Goal: Find specific page/section: Find specific page/section

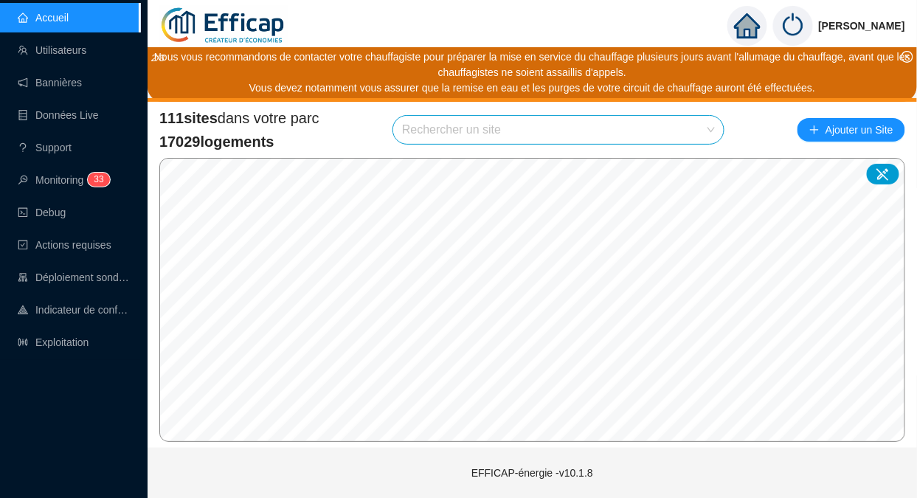
click at [906, 55] on icon "close-circle" at bounding box center [908, 57] width 12 height 12
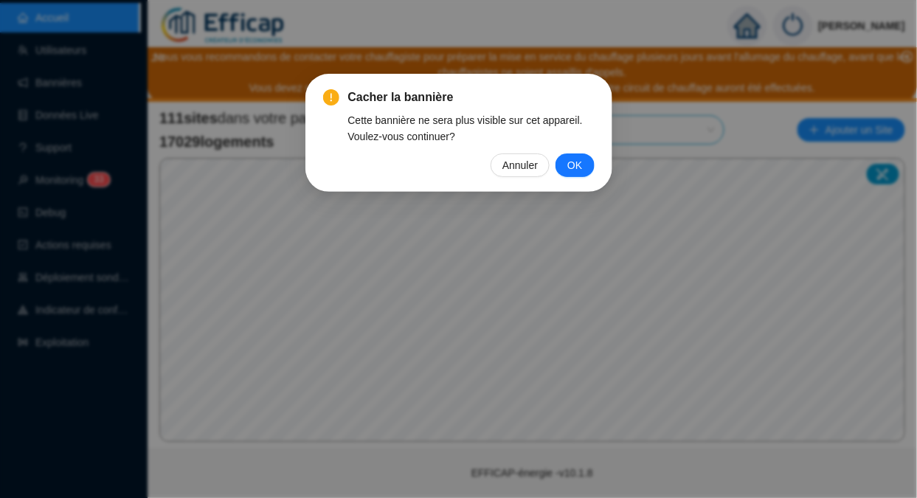
click at [576, 166] on span "OK" at bounding box center [575, 165] width 15 height 16
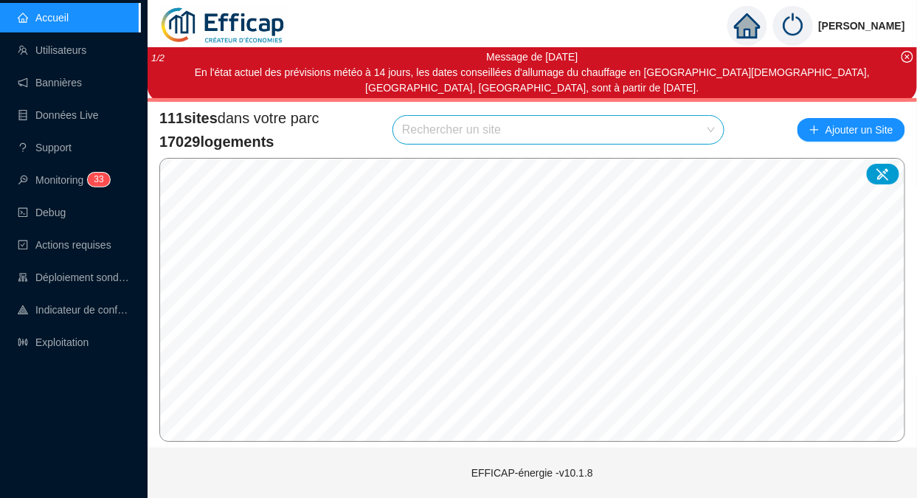
click at [905, 57] on icon "close-circle" at bounding box center [908, 57] width 12 height 12
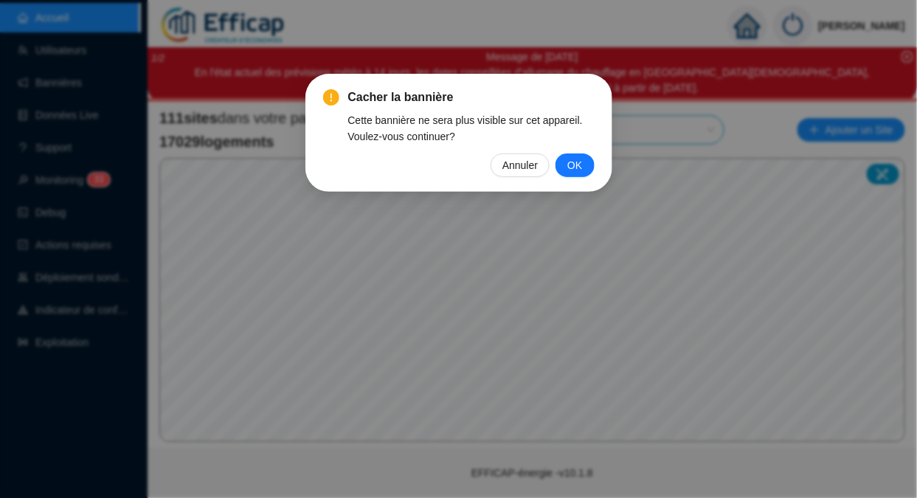
click at [588, 165] on button "OK" at bounding box center [575, 165] width 38 height 24
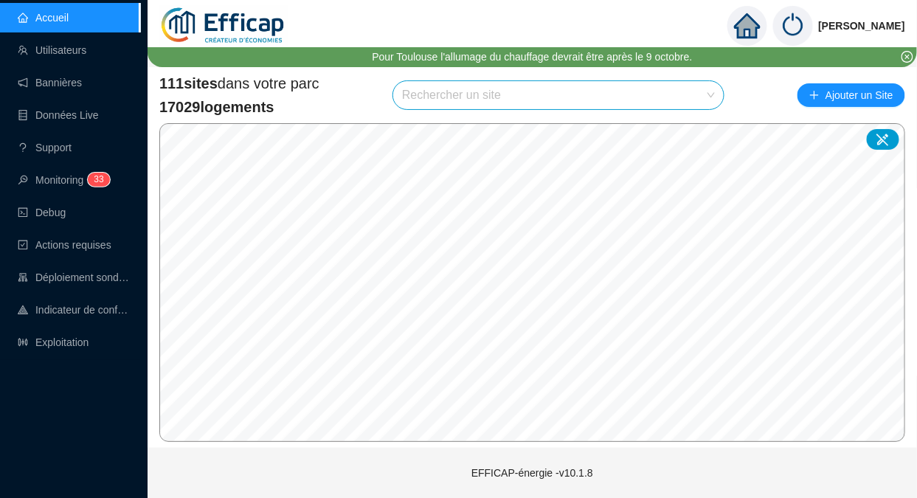
click at [506, 99] on input "search" at bounding box center [552, 95] width 300 height 28
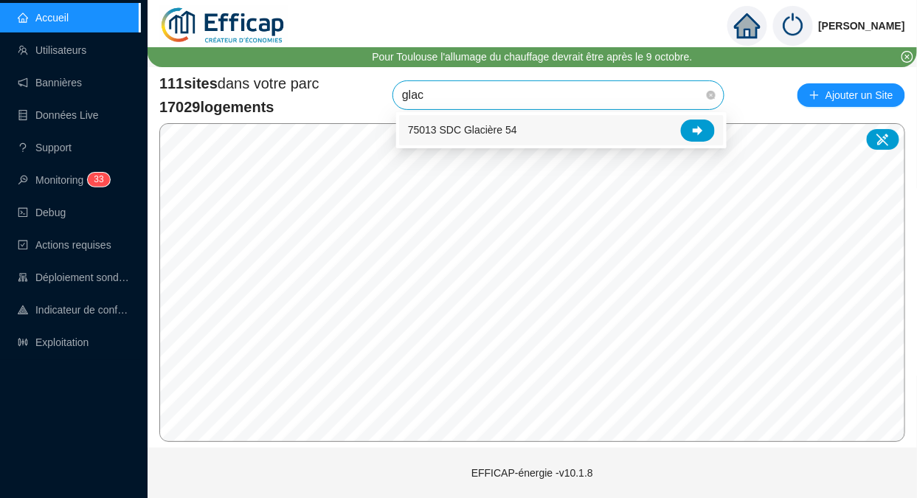
type input "glaci"
click at [691, 130] on div at bounding box center [698, 131] width 34 height 22
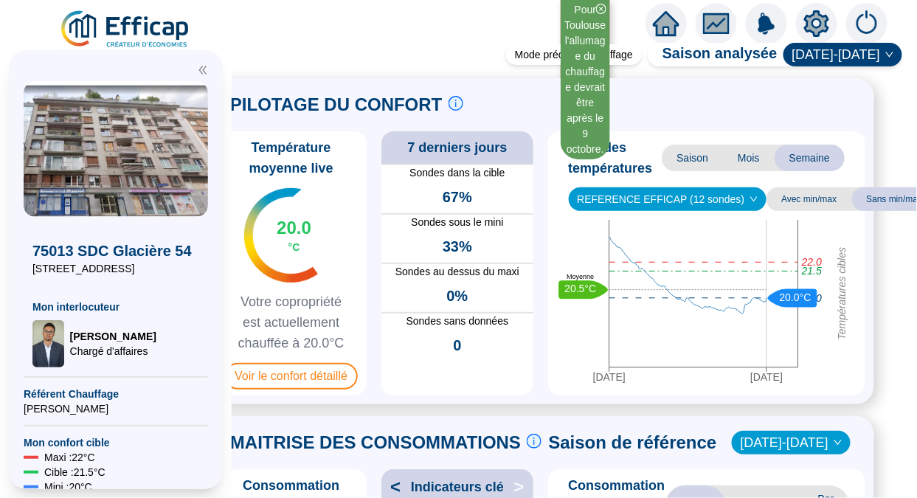
scroll to position [0, 33]
click at [606, 91] on div "PILOTAGE DU CONFORT Le pilotage du confort est fondamental pour le confort de t…" at bounding box center [541, 104] width 650 height 35
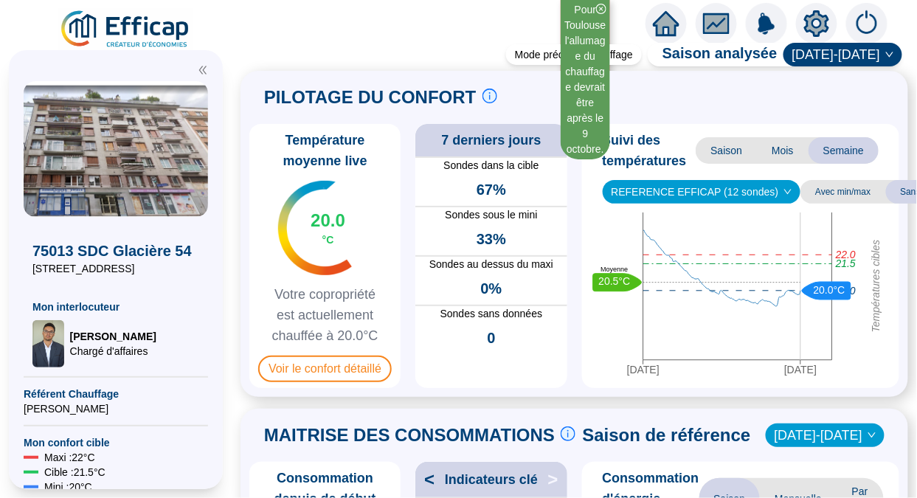
scroll to position [9, 0]
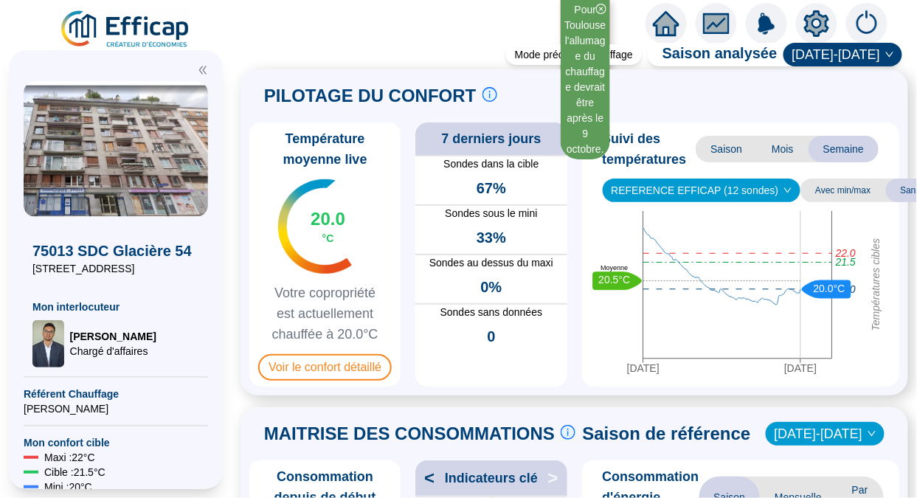
click at [772, 155] on span "Mois" at bounding box center [783, 149] width 52 height 27
